Goal: Task Accomplishment & Management: Manage account settings

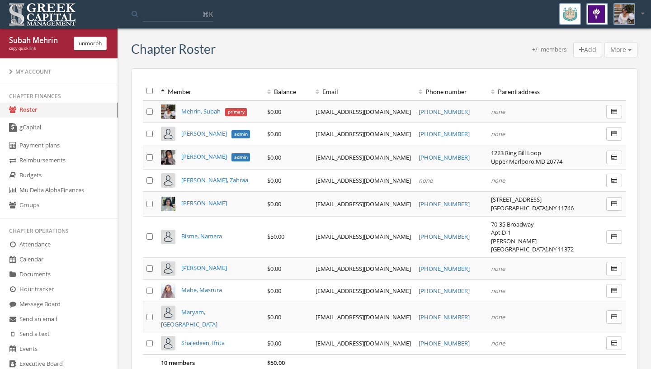
click at [69, 128] on link "gCapital" at bounding box center [59, 128] width 118 height 21
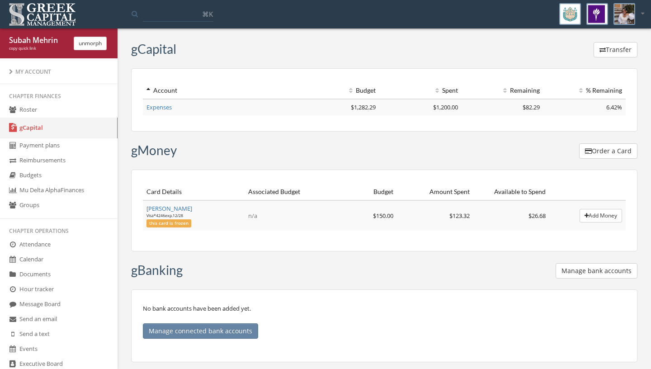
click at [44, 353] on link "Events" at bounding box center [59, 349] width 118 height 15
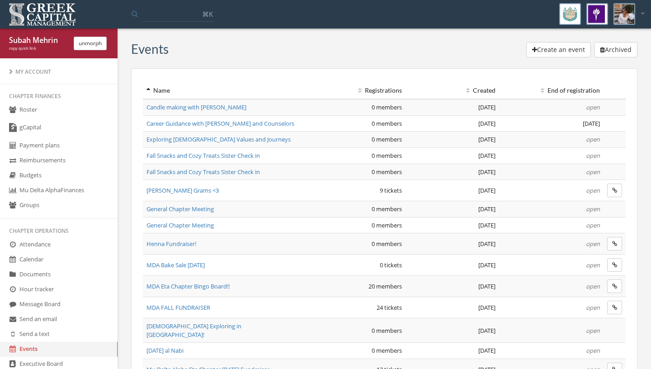
click at [474, 91] on th "Created" at bounding box center [453, 90] width 94 height 17
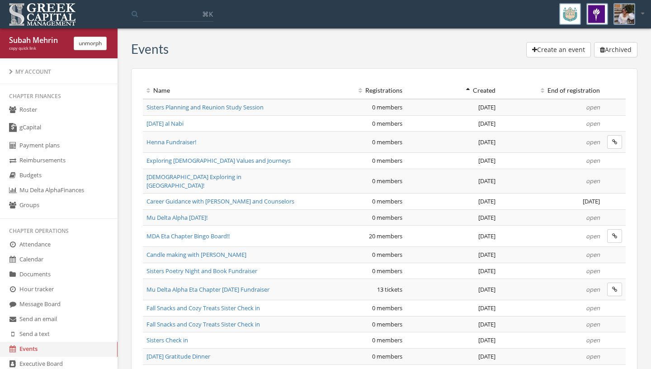
click at [41, 128] on link "gCapital" at bounding box center [59, 128] width 118 height 21
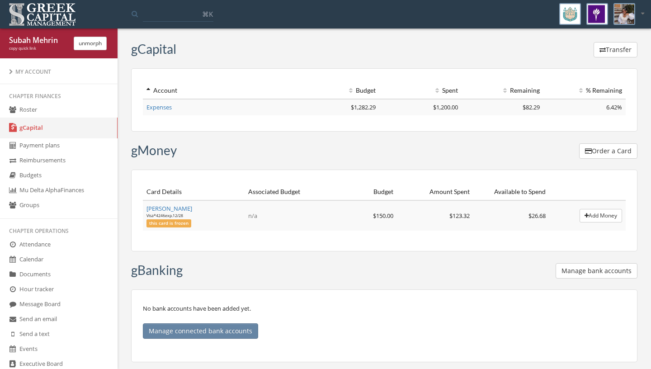
click at [156, 108] on link "Expenses" at bounding box center [159, 107] width 25 height 8
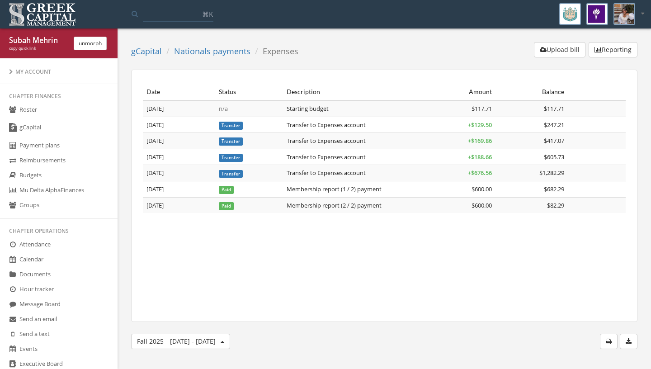
click at [30, 129] on link "gCapital" at bounding box center [59, 128] width 118 height 21
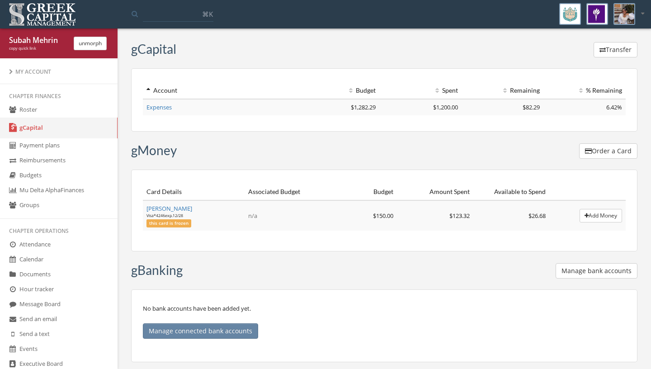
click at [170, 212] on link "Maryam Babar" at bounding box center [170, 208] width 46 height 8
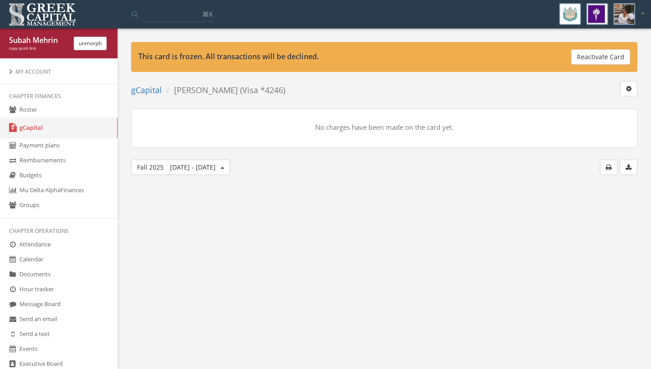
click at [591, 61] on button "Reactivate Card" at bounding box center [600, 56] width 59 height 15
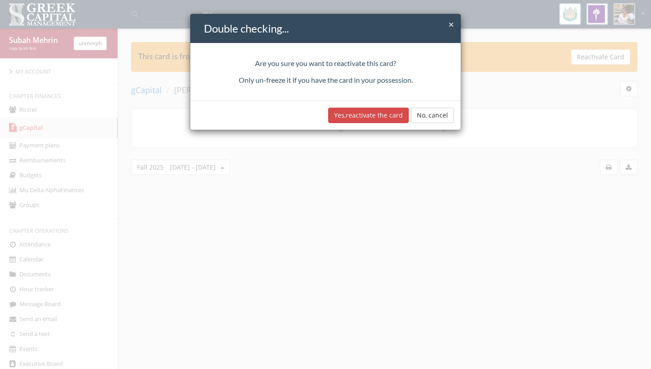
click at [380, 117] on button "Yes, reactivate the card" at bounding box center [368, 115] width 80 height 15
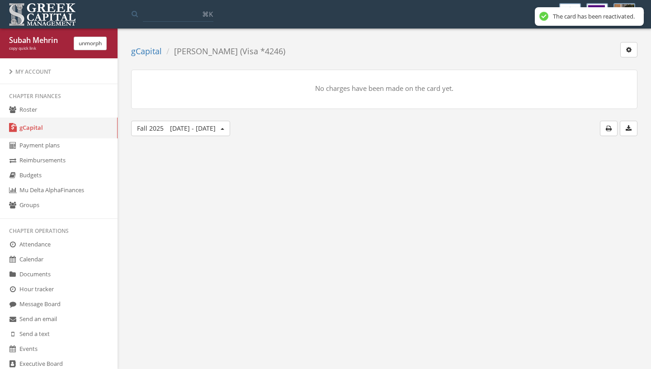
click at [63, 157] on link "Reimbursements" at bounding box center [59, 160] width 118 height 15
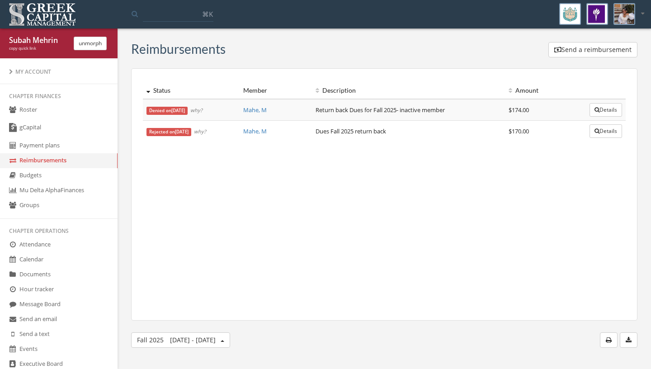
click at [63, 180] on link "Budgets" at bounding box center [59, 175] width 118 height 15
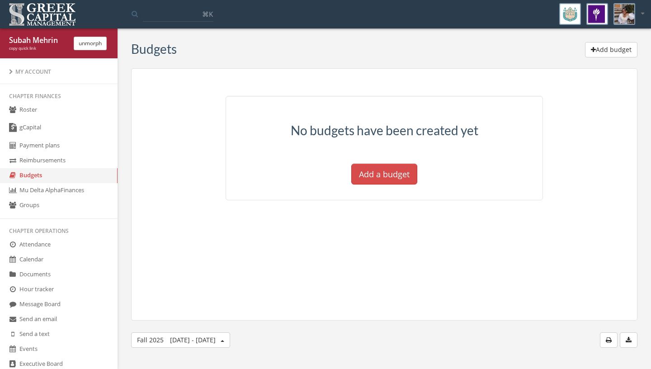
click at [62, 193] on link "Mu Delta Alpha Finances" at bounding box center [59, 190] width 118 height 15
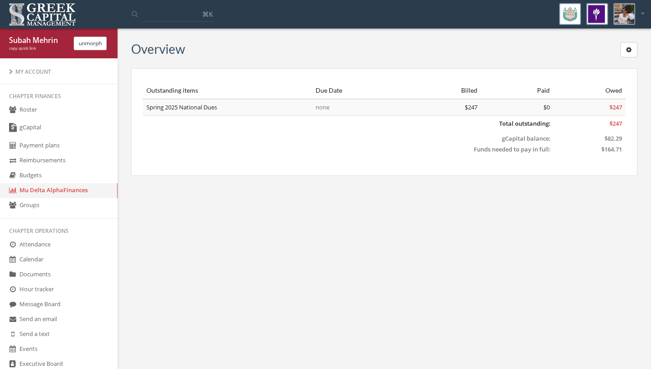
click at [59, 315] on link "Send an email" at bounding box center [59, 319] width 118 height 15
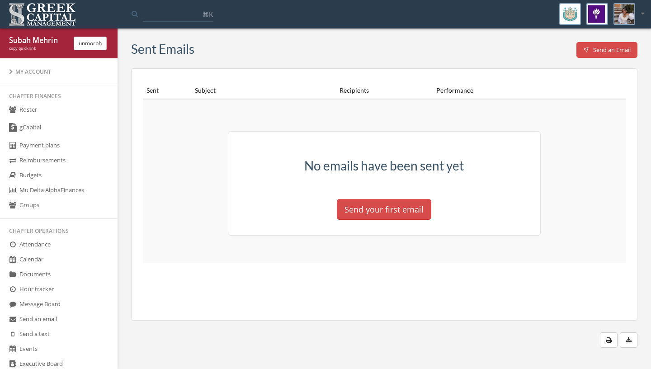
click at [68, 355] on link "Events" at bounding box center [59, 349] width 118 height 15
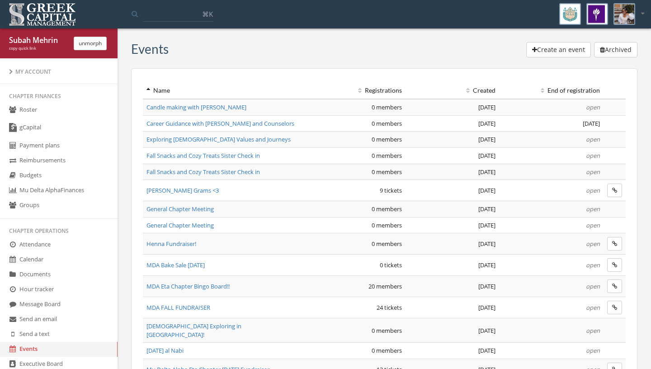
click at [30, 118] on link "Roster" at bounding box center [59, 110] width 118 height 15
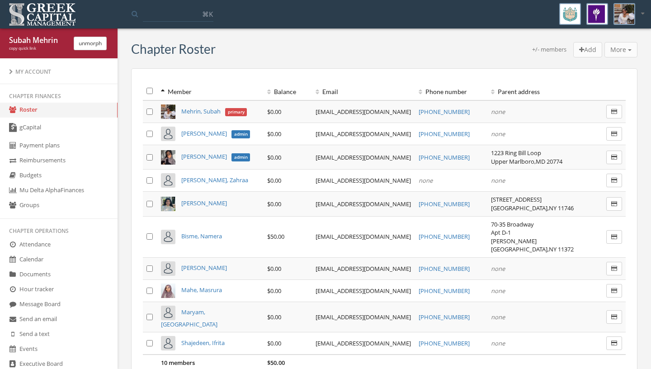
click at [200, 232] on span "Bisme, Namera" at bounding box center [201, 236] width 41 height 8
click at [88, 42] on button "unmorph" at bounding box center [90, 44] width 33 height 14
